Goal: Browse casually

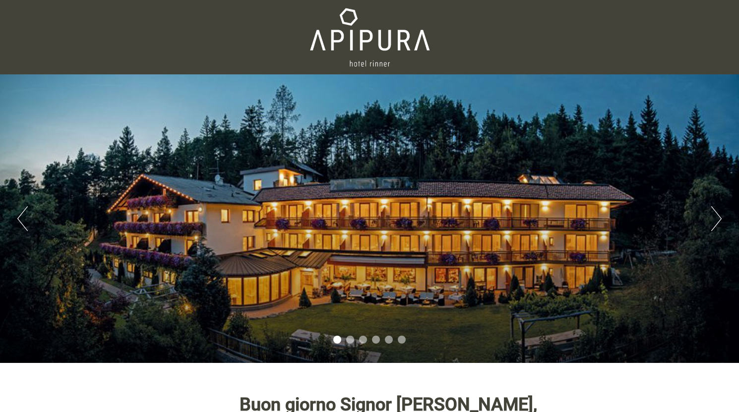
click at [713, 222] on button "Next" at bounding box center [716, 218] width 10 height 25
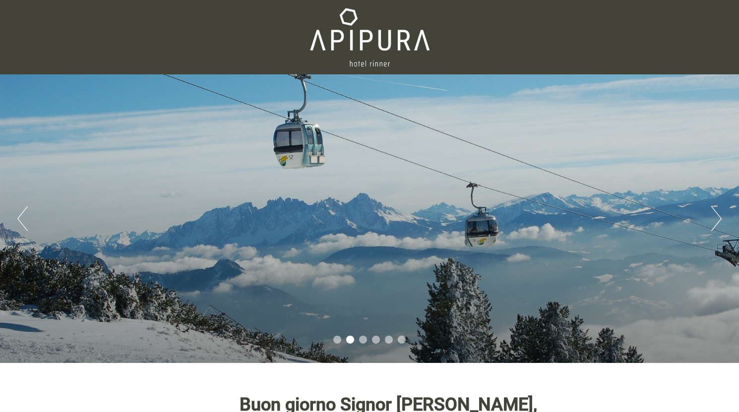
click at [716, 222] on button "Next" at bounding box center [716, 218] width 10 height 25
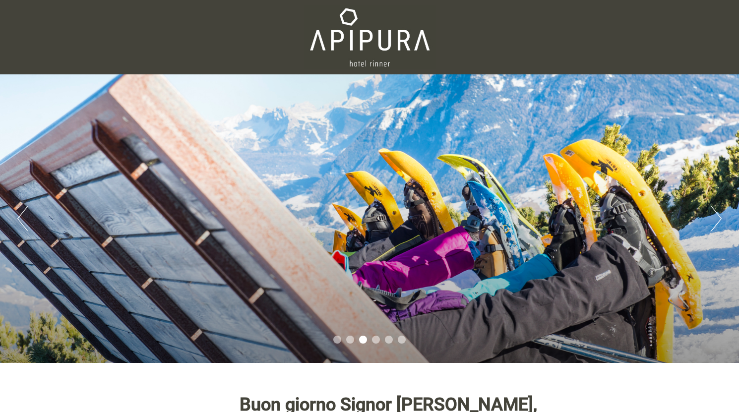
click at [716, 222] on button "Next" at bounding box center [716, 218] width 10 height 25
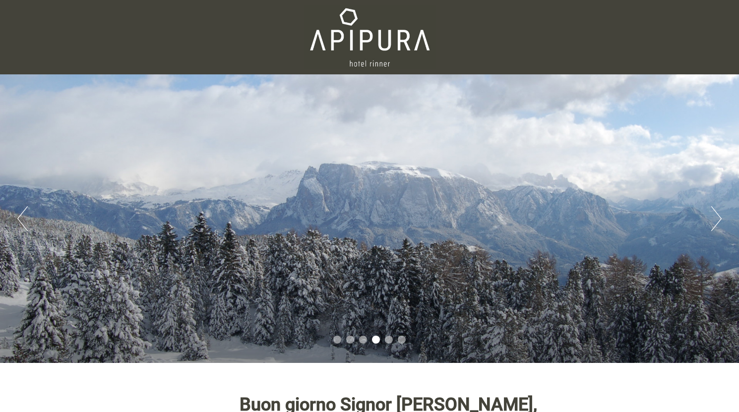
click at [717, 220] on button "Next" at bounding box center [716, 218] width 10 height 25
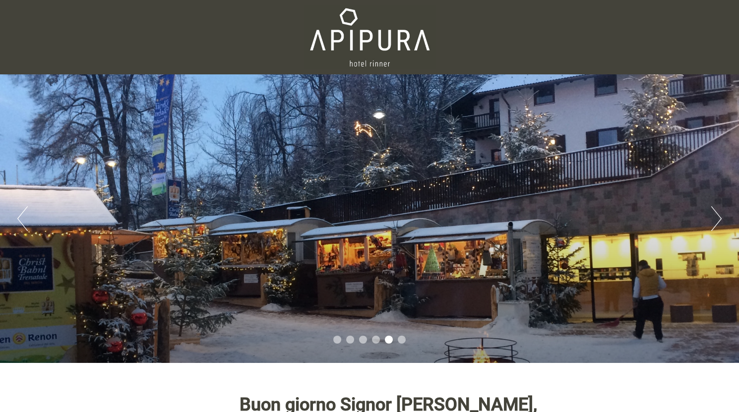
click at [717, 220] on button "Next" at bounding box center [716, 218] width 10 height 25
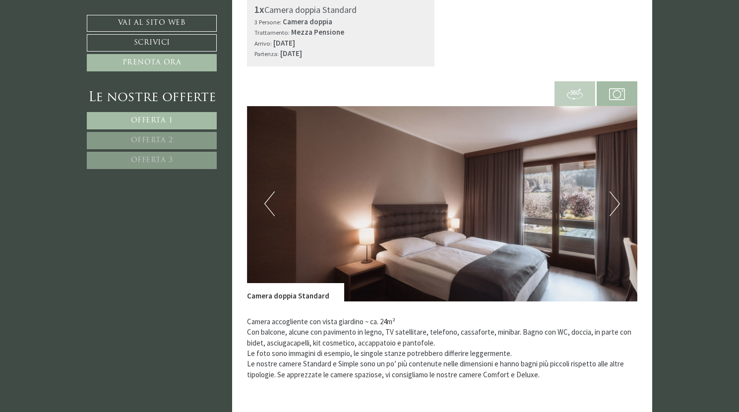
scroll to position [347, 0]
